Goal: Task Accomplishment & Management: Manage account settings

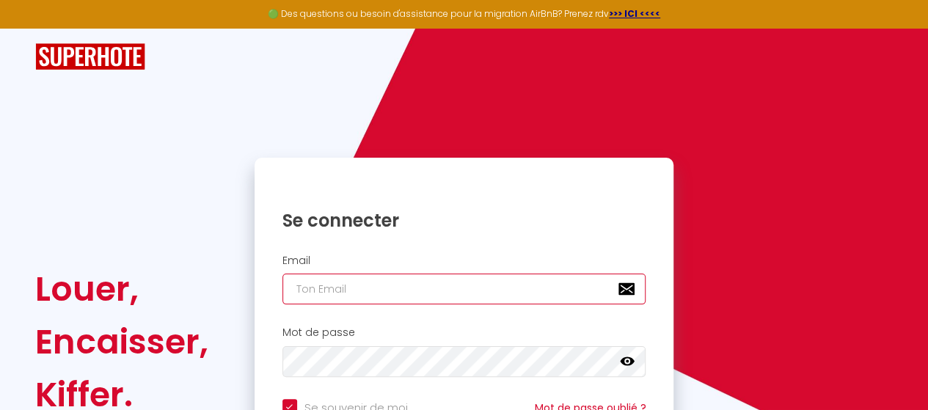
click at [364, 297] on input "email" at bounding box center [464, 289] width 364 height 31
type input "c"
checkbox input "true"
type input "co"
checkbox input "true"
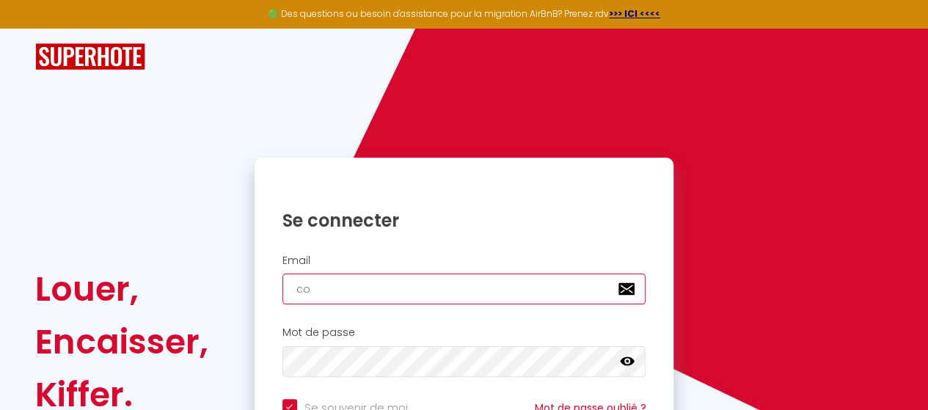
type input "con"
checkbox input "true"
type input "cont"
checkbox input "true"
type input "conta"
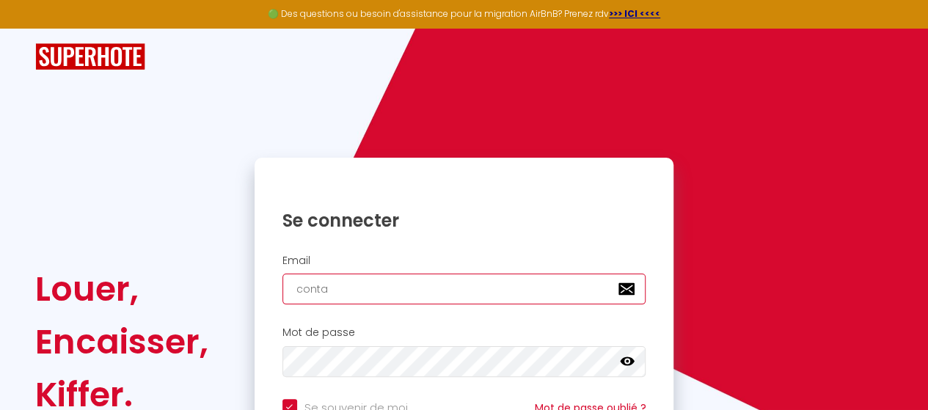
checkbox input "true"
type input "contac"
checkbox input "true"
type input "contact"
checkbox input "true"
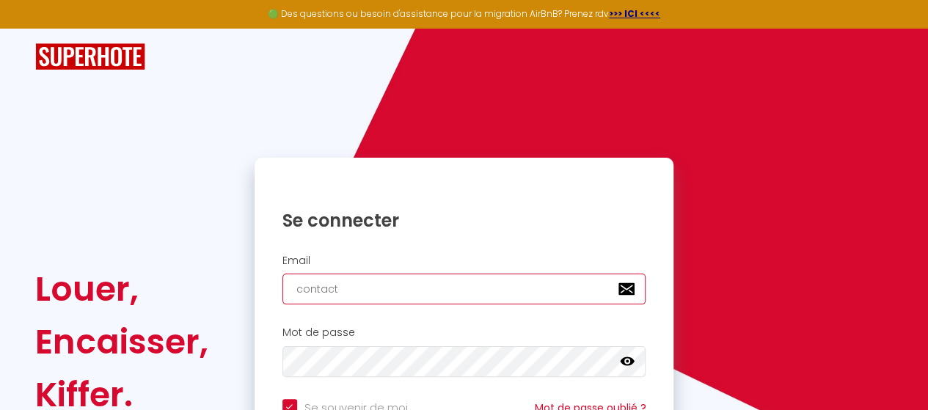
type input "contact@"
checkbox input "true"
type input "contact@p"
checkbox input "true"
type input "contact@pr"
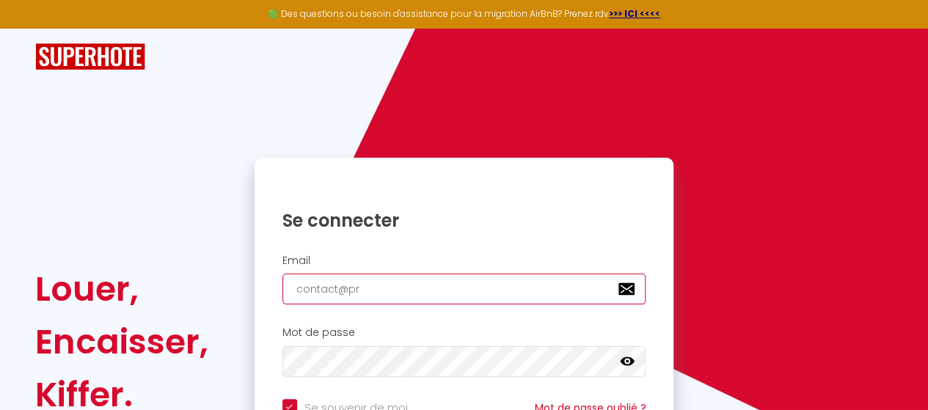
checkbox input "true"
type input "contact@pro"
checkbox input "true"
type input "contact@prov"
checkbox input "true"
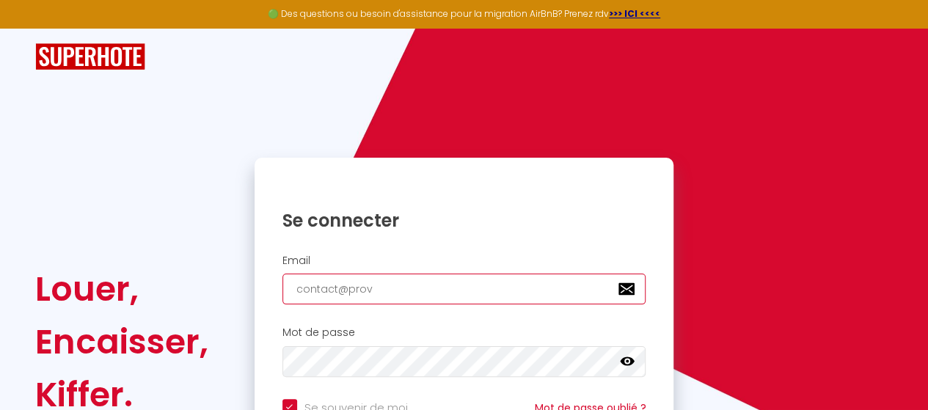
type input "contact@prove"
checkbox input "true"
type input "contact@proven"
checkbox input "true"
type input "contact@provenc"
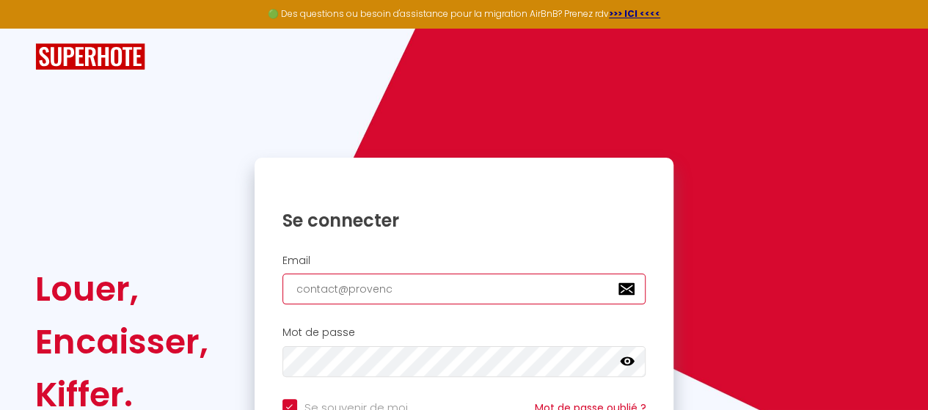
checkbox input "true"
type input "contact@provence"
checkbox input "true"
type input "contact@provencev"
checkbox input "true"
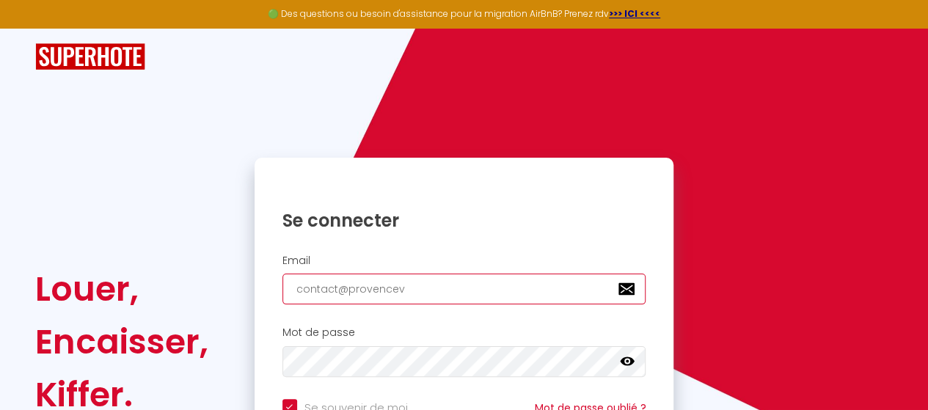
type input "contact@provenceve"
checkbox input "true"
type input "contact@provencever"
checkbox input "true"
type input "contact@provenceverd"
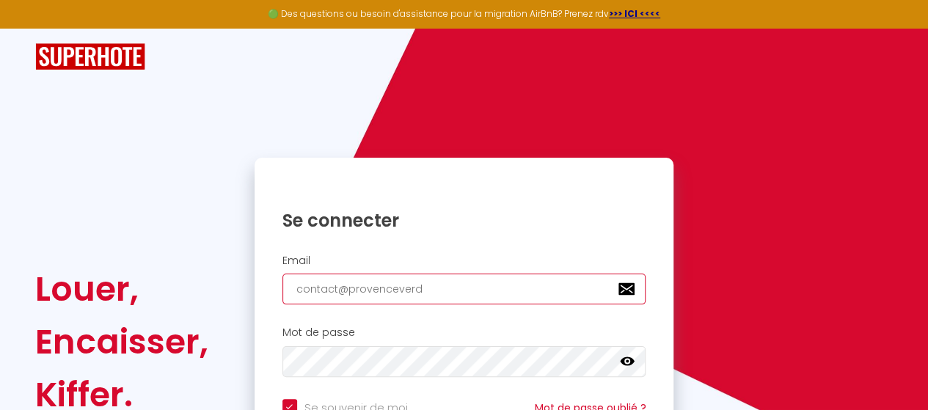
checkbox input "true"
type input "contact@provenceverdo"
checkbox input "true"
type input "contact@provenceverdon"
checkbox input "true"
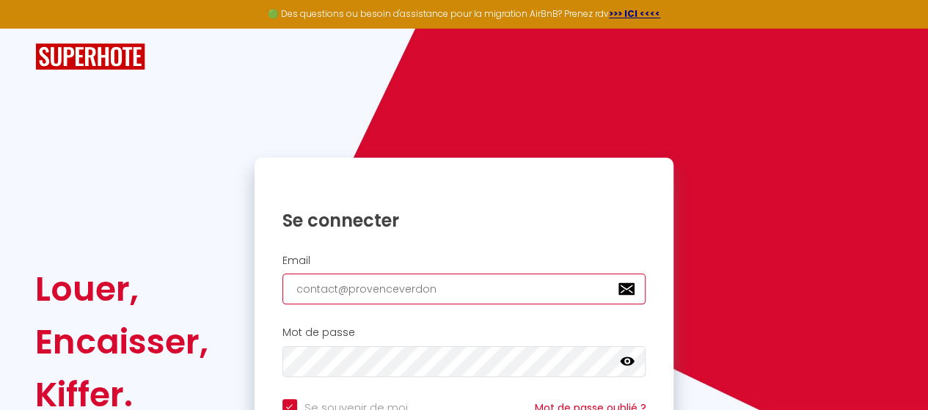
type input "contact@provenceverdon."
checkbox input "true"
type input "contact@provenceverdon.c"
checkbox input "true"
type input "[EMAIL_ADDRESS][DOMAIN_NAME]"
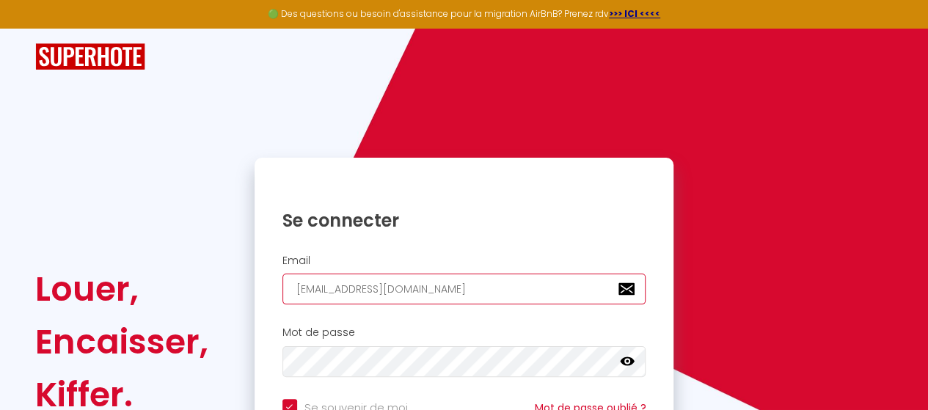
checkbox input "true"
type input "[EMAIL_ADDRESS][DOMAIN_NAME]"
checkbox input "true"
type input "[EMAIL_ADDRESS][DOMAIN_NAME]"
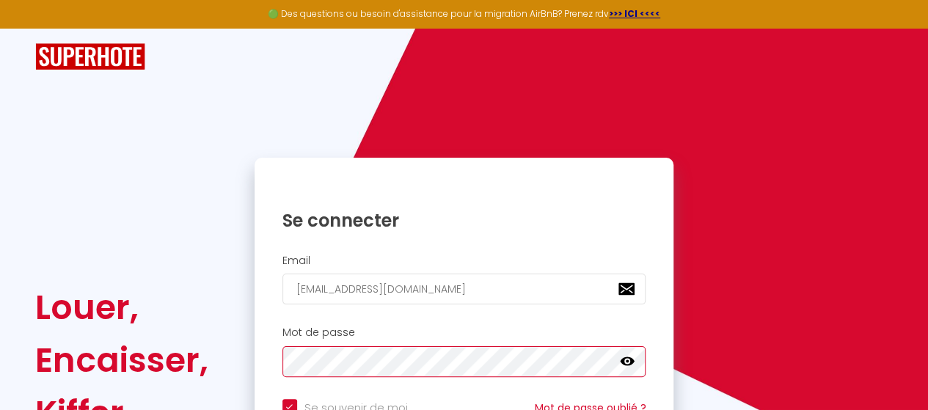
checkbox input "true"
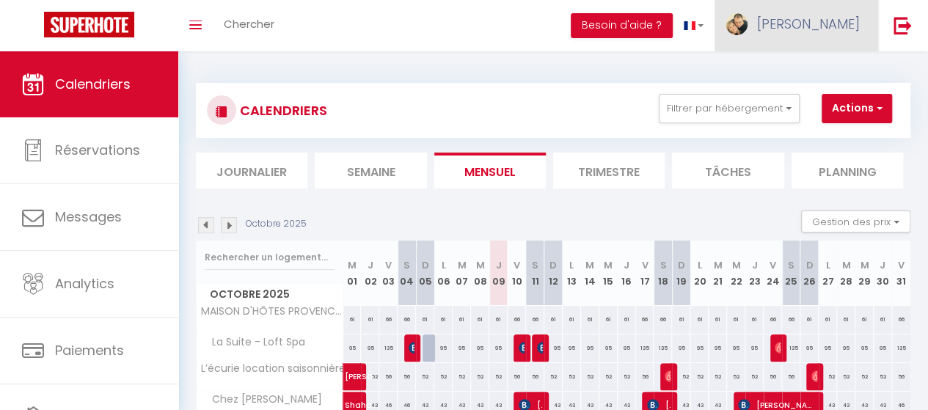
click at [829, 42] on link "[PERSON_NAME]" at bounding box center [796, 25] width 164 height 51
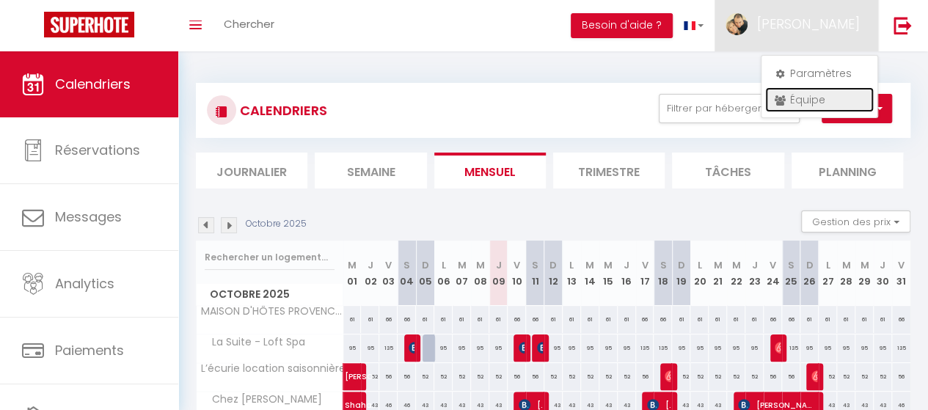
click at [810, 95] on link "Équipe" at bounding box center [819, 99] width 109 height 25
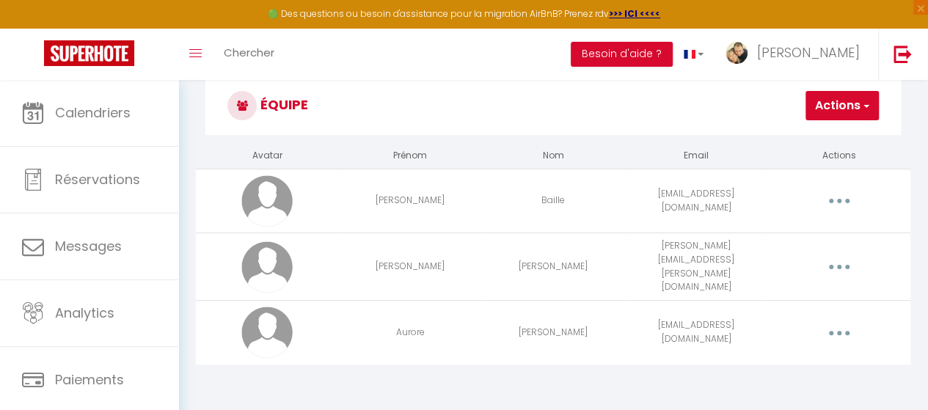
scroll to position [80, 0]
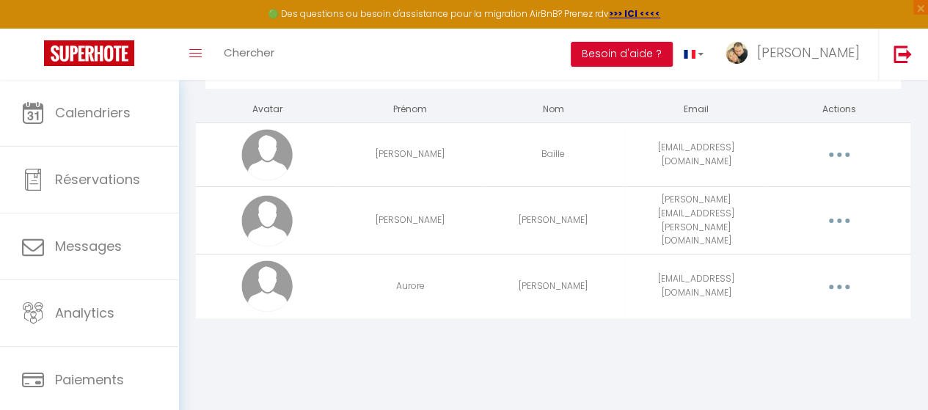
click at [832, 279] on button "button" at bounding box center [838, 286] width 39 height 28
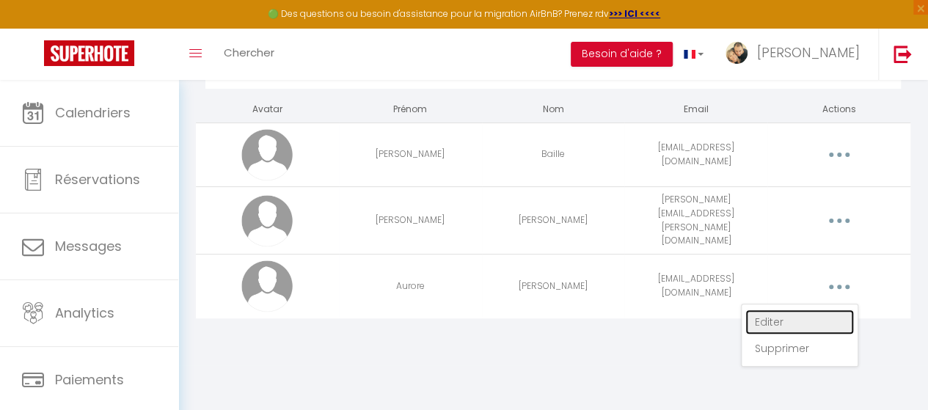
click at [782, 323] on link "Editer" at bounding box center [799, 321] width 109 height 25
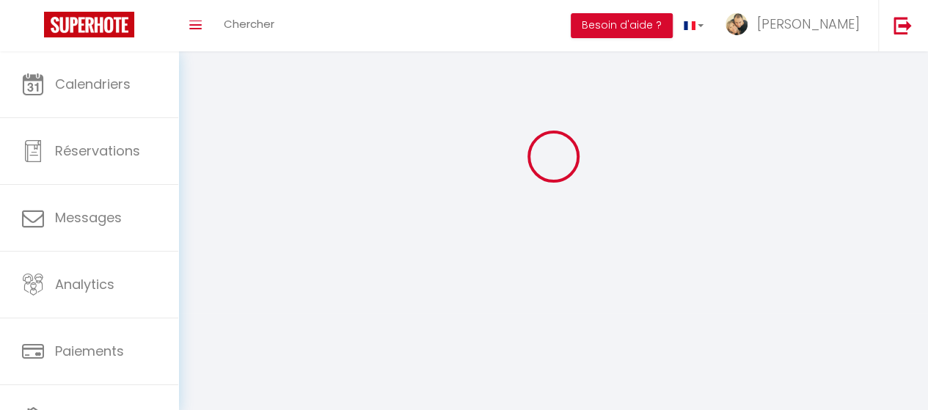
type input "Aurore"
type input "[PERSON_NAME]"
type input "[EMAIL_ADDRESS][DOMAIN_NAME]"
type textarea "[URL][DOMAIN_NAME]"
checkbox input "true"
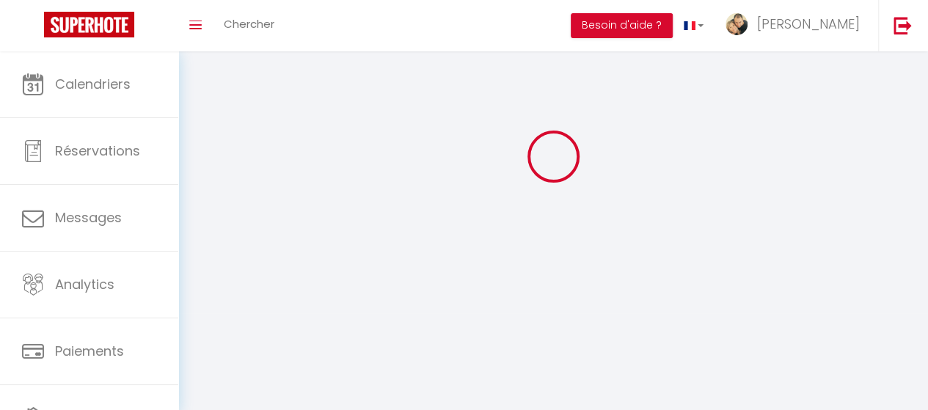
checkbox input "false"
checkbox input "true"
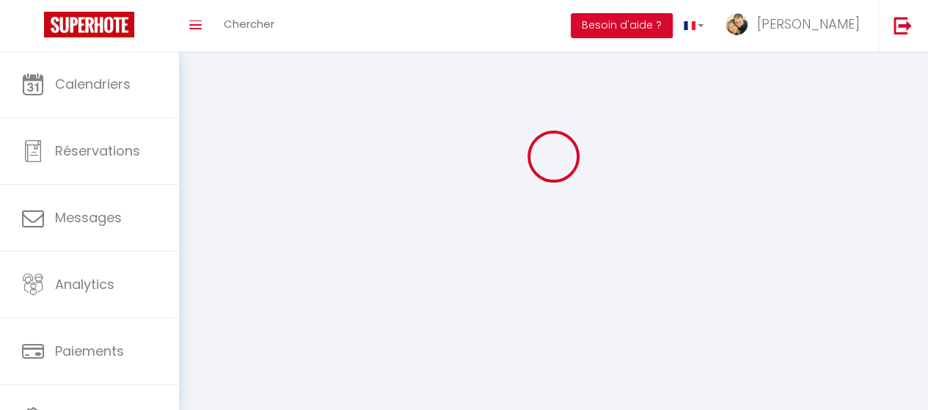
checkbox input "true"
checkbox input "false"
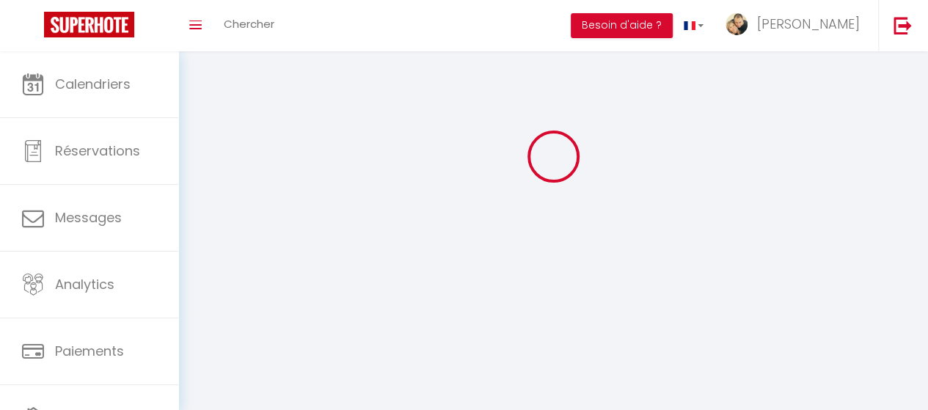
checkbox input "false"
checkbox input "true"
checkbox input "false"
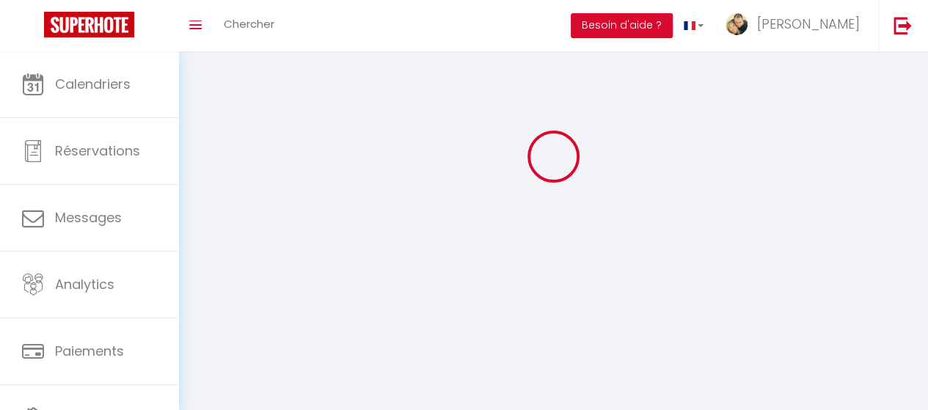
select select
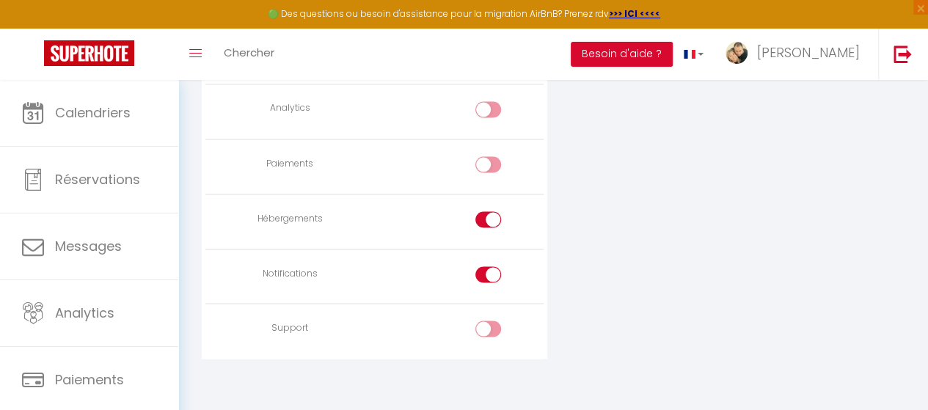
click at [488, 276] on input "checkbox" at bounding box center [501, 277] width 26 height 22
checkbox input "false"
click at [483, 211] on div at bounding box center [488, 219] width 26 height 16
click at [488, 211] on input "checkbox" at bounding box center [501, 222] width 26 height 22
checkbox input "false"
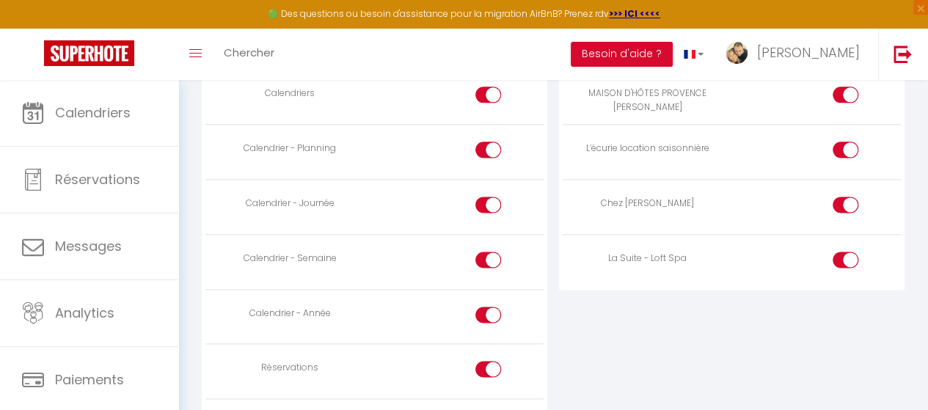
scroll to position [884, 0]
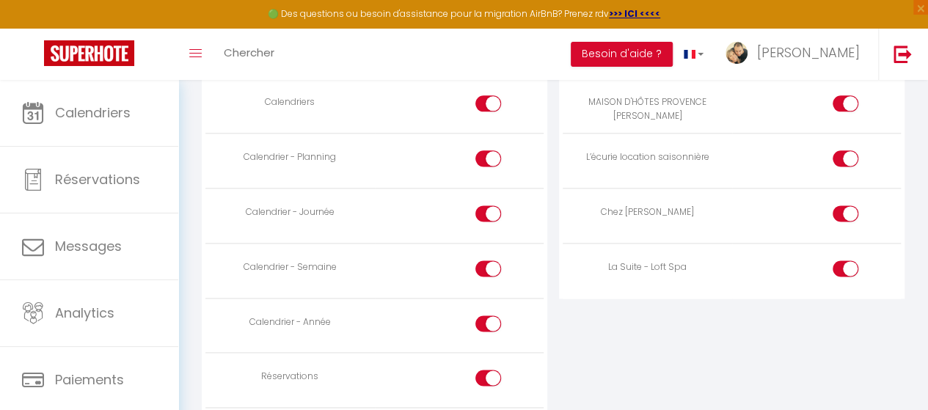
click at [491, 370] on input "checkbox" at bounding box center [501, 381] width 26 height 22
checkbox input "false"
click at [491, 324] on input "checkbox" at bounding box center [501, 326] width 26 height 22
checkbox input "false"
click at [486, 260] on div at bounding box center [488, 268] width 26 height 16
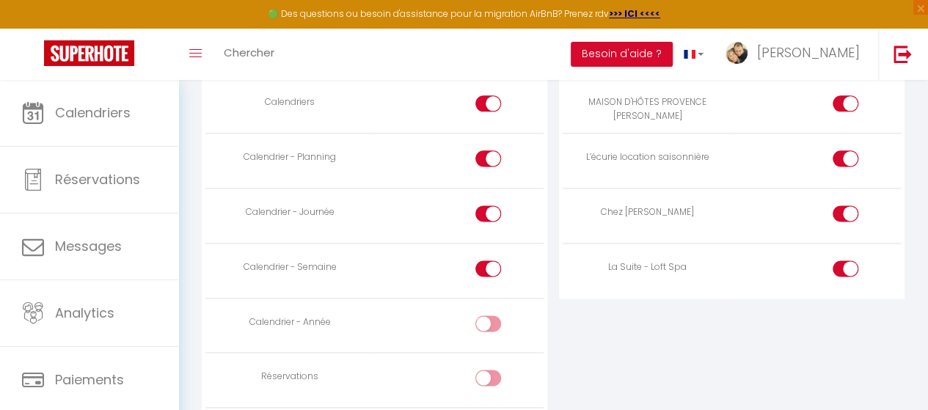
click at [488, 260] on input "checkbox" at bounding box center [501, 271] width 26 height 22
checkbox input "false"
click at [483, 205] on div at bounding box center [488, 213] width 26 height 16
click at [488, 205] on input "checkbox" at bounding box center [501, 216] width 26 height 22
checkbox input "false"
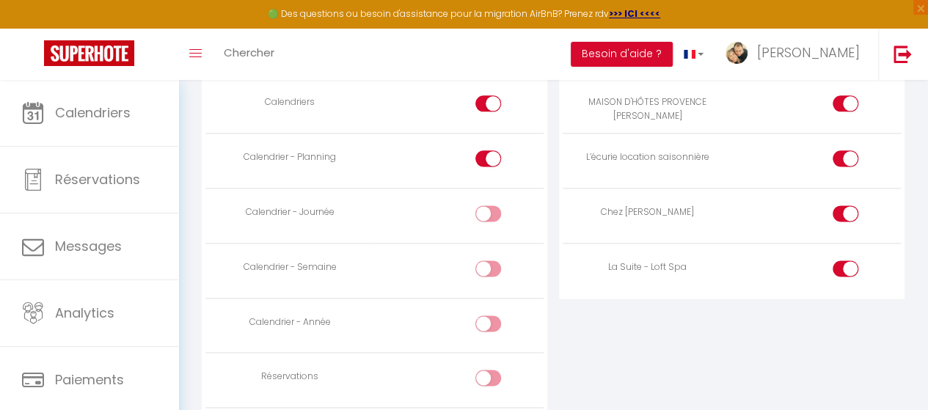
click at [480, 150] on div at bounding box center [488, 158] width 26 height 16
click at [488, 150] on input "checkbox" at bounding box center [501, 161] width 26 height 22
checkbox input "false"
click at [482, 95] on div at bounding box center [488, 103] width 26 height 16
click at [488, 95] on input "checkbox" at bounding box center [501, 106] width 26 height 22
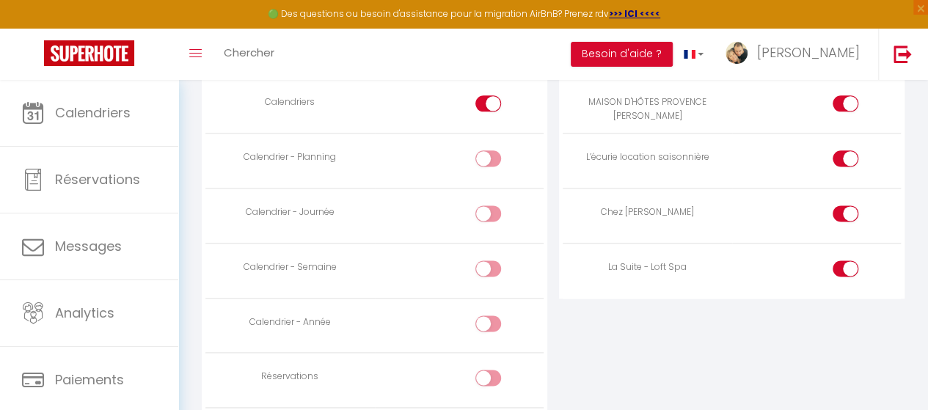
checkbox input "false"
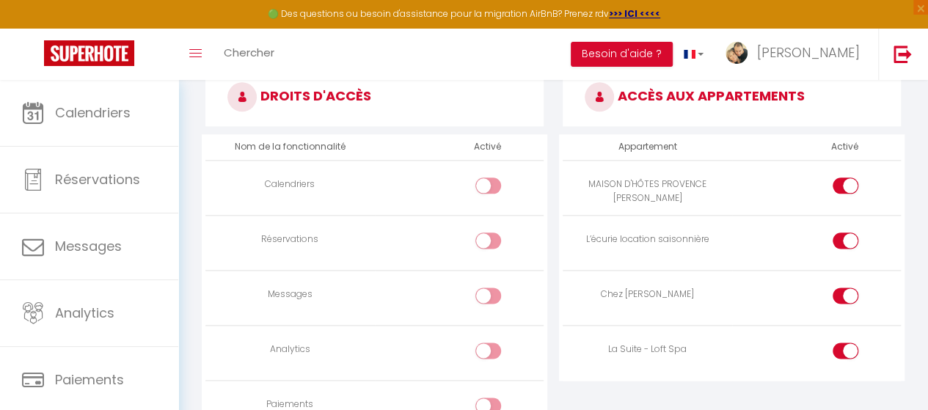
scroll to position [800, 0]
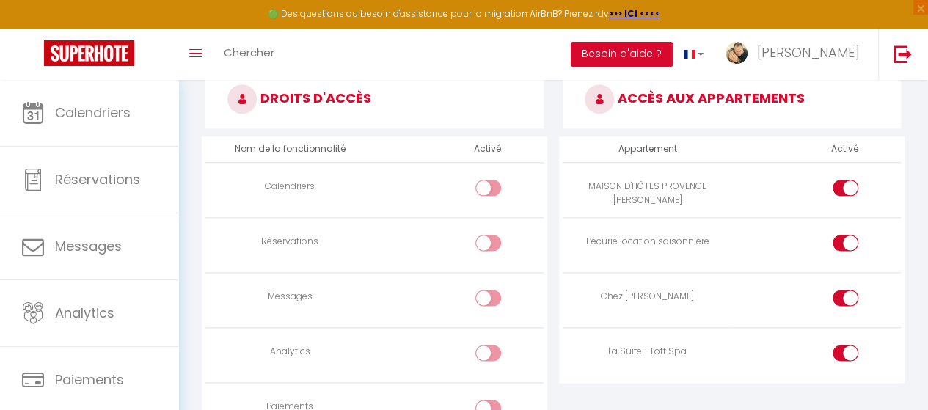
click at [840, 180] on div at bounding box center [845, 188] width 26 height 16
click at [845, 180] on input "checkbox" at bounding box center [858, 191] width 26 height 22
checkbox input "false"
click at [840, 244] on div at bounding box center [845, 243] width 26 height 16
click at [845, 244] on input "checkbox" at bounding box center [858, 246] width 26 height 22
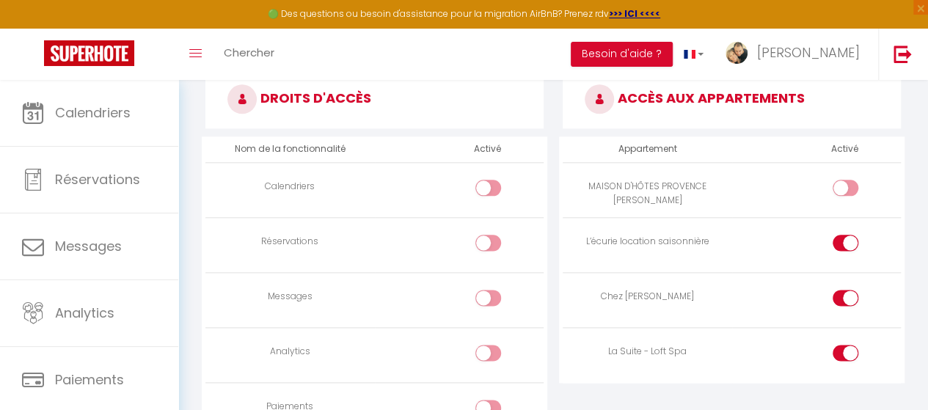
checkbox input "false"
click at [839, 290] on div at bounding box center [845, 298] width 26 height 16
click at [845, 290] on input "checkbox" at bounding box center [858, 301] width 26 height 22
checkbox input "false"
click at [843, 364] on div at bounding box center [845, 361] width 26 height 32
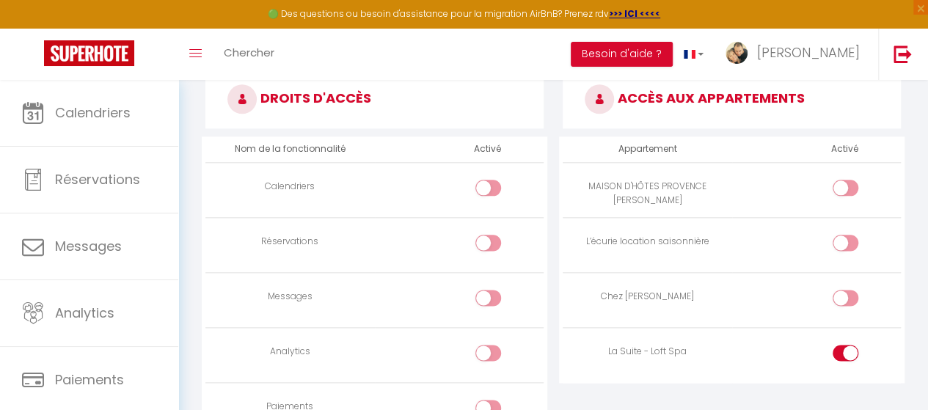
checkbox input "false"
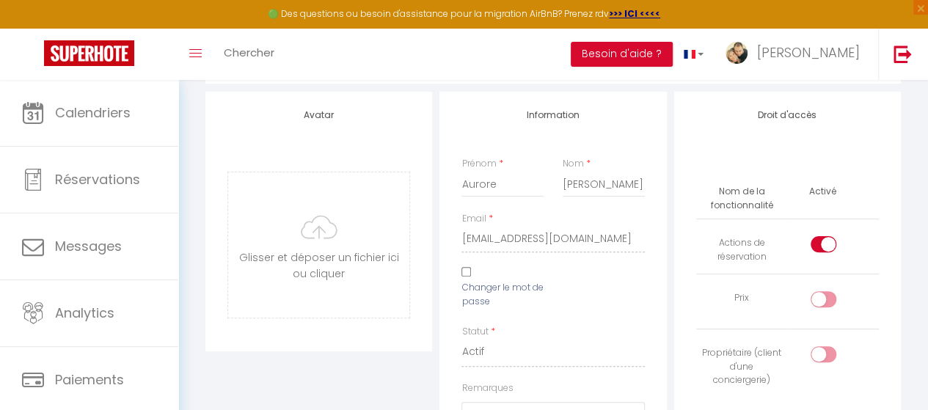
scroll to position [104, 0]
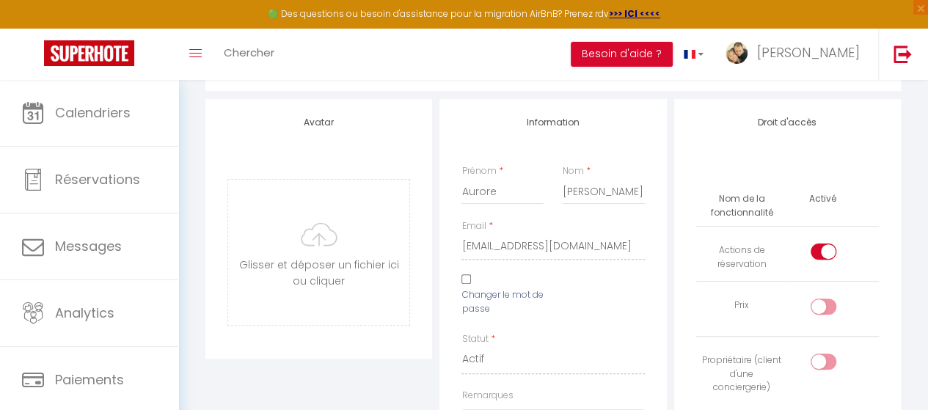
click at [813, 257] on label at bounding box center [823, 254] width 26 height 22
click at [823, 257] on input "checkbox" at bounding box center [836, 254] width 26 height 22
checkbox input "false"
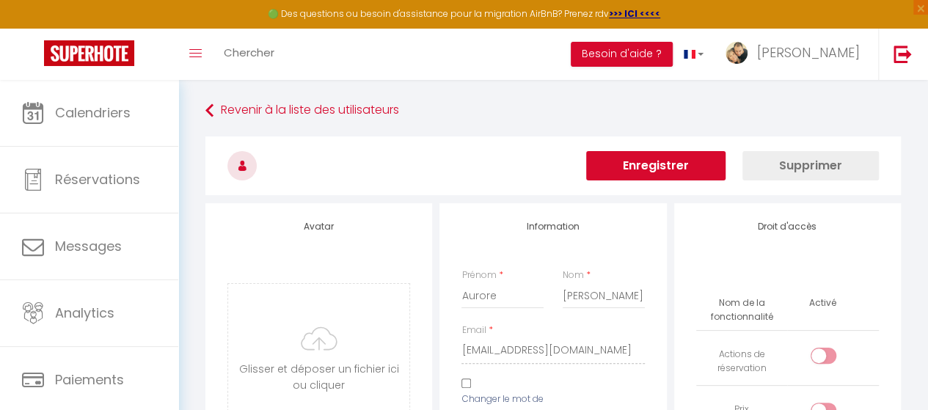
click at [667, 166] on button "Enregistrer" at bounding box center [655, 165] width 139 height 29
